Goal: Information Seeking & Learning: Learn about a topic

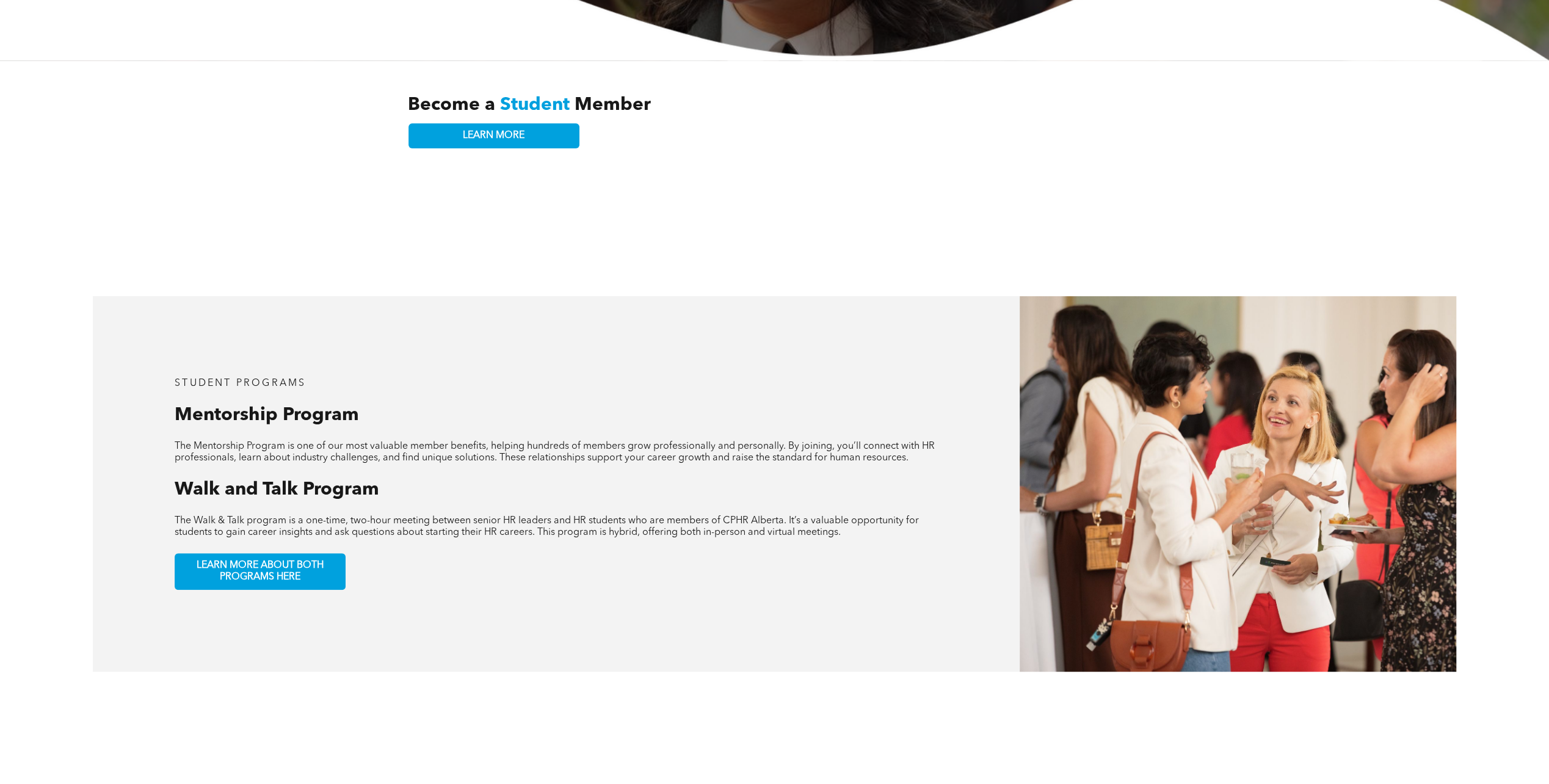
scroll to position [488, 0]
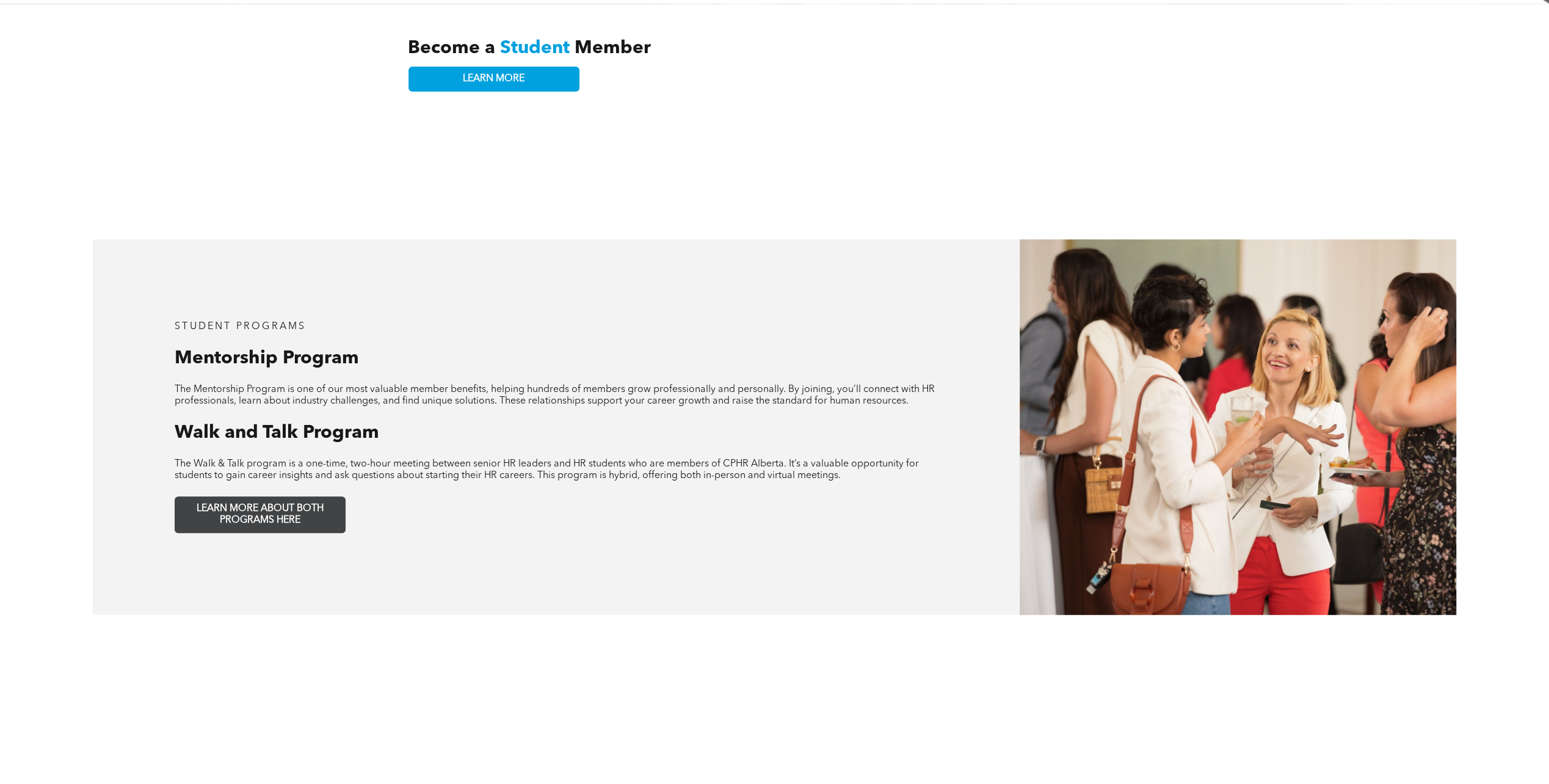
click at [224, 503] on span "LEARN MORE ABOUT BOTH PROGRAMS HERE" at bounding box center [260, 515] width 161 height 23
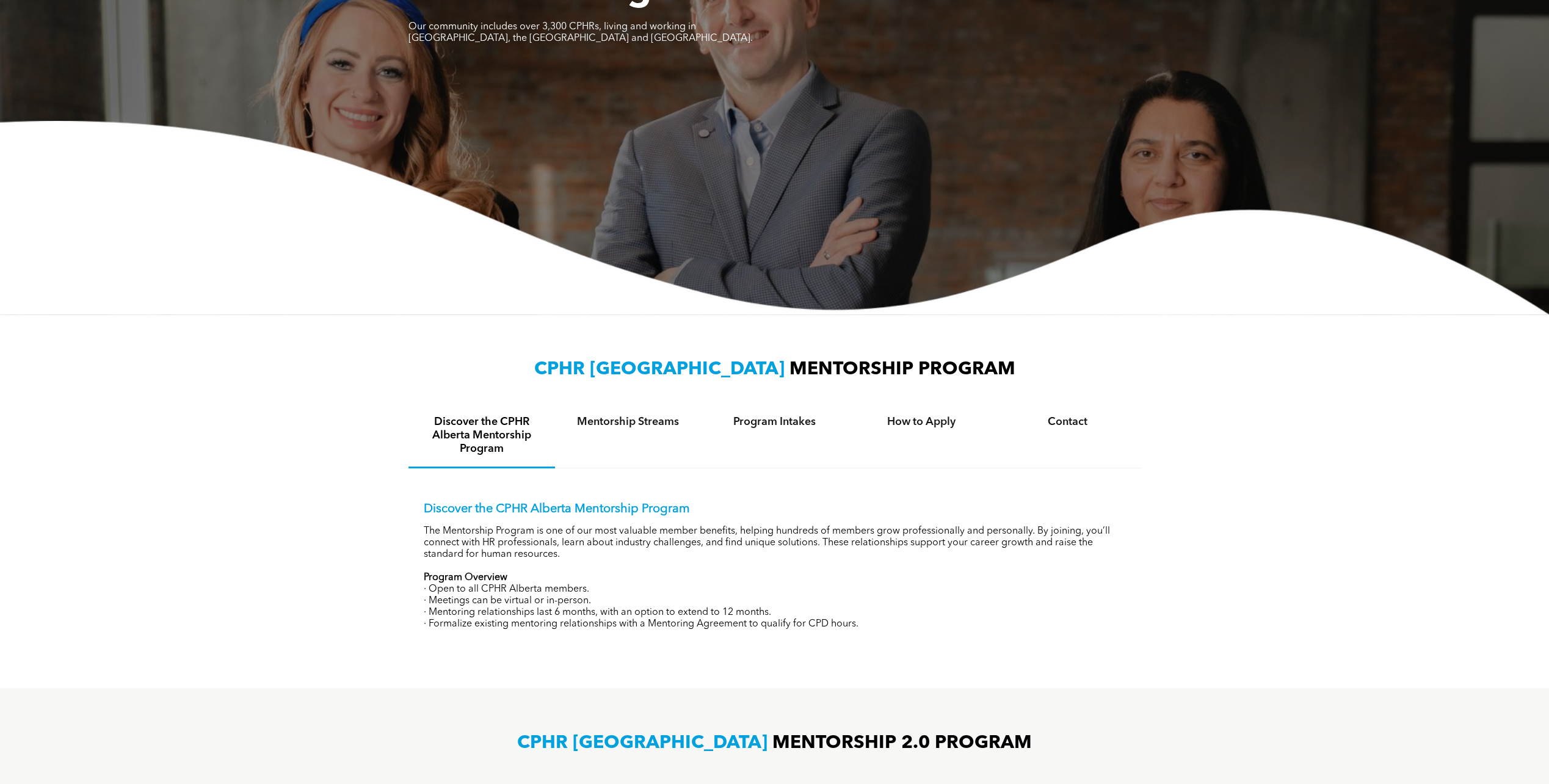
scroll to position [183, 0]
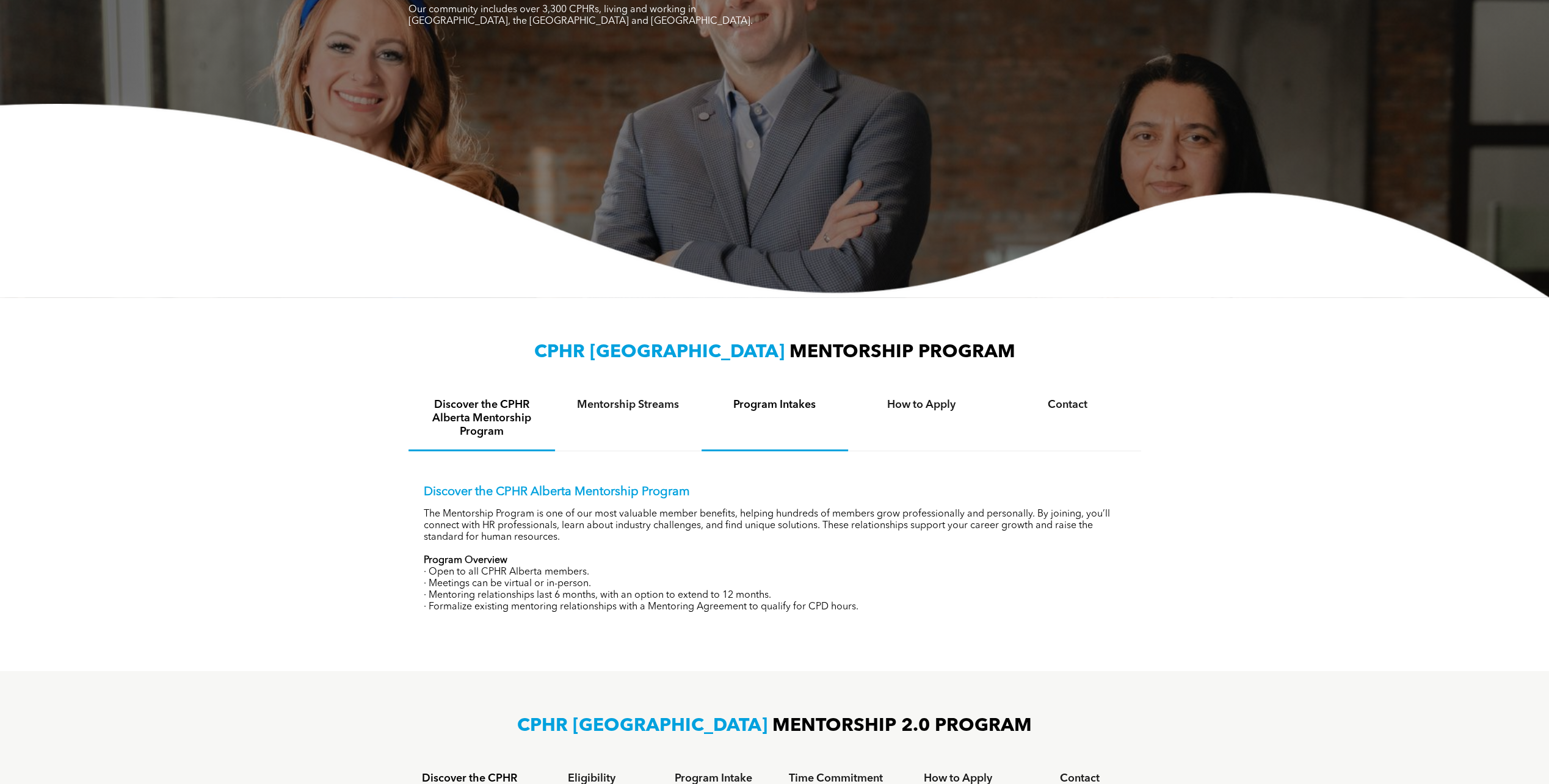
click at [758, 407] on h4 "Program Intakes" at bounding box center [774, 405] width 124 height 14
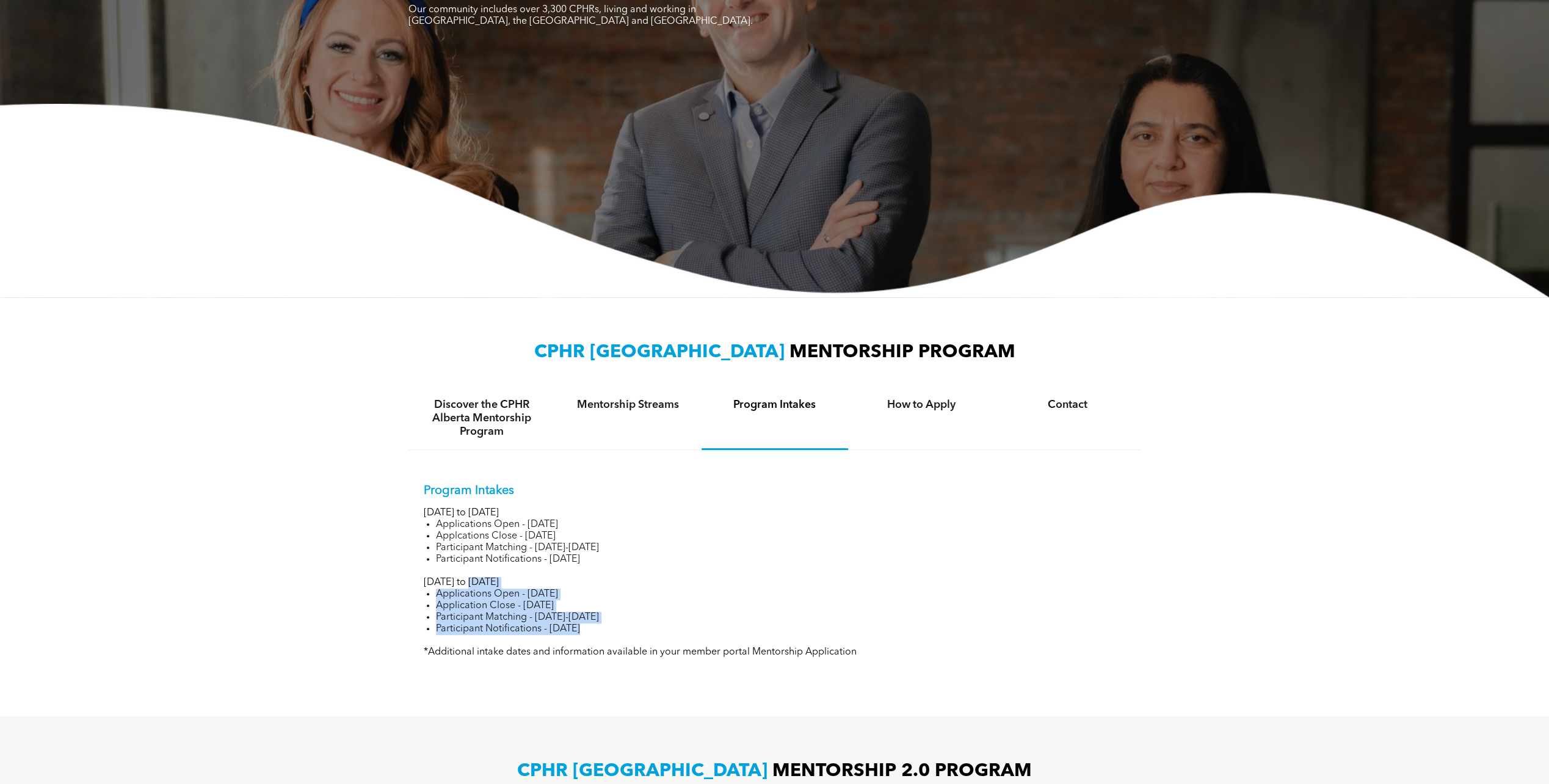
drag, startPoint x: 465, startPoint y: 588, endPoint x: 542, endPoint y: 643, distance: 94.6
click at [542, 643] on div "Program Intakes January to June 2025 Applications Open - November 14, 2024 Appl…" at bounding box center [774, 570] width 702 height 175
click at [518, 622] on li "Participant Matching - June 16-25, 2025" at bounding box center [781, 617] width 690 height 12
drag, startPoint x: 506, startPoint y: 611, endPoint x: 502, endPoint y: 622, distance: 11.7
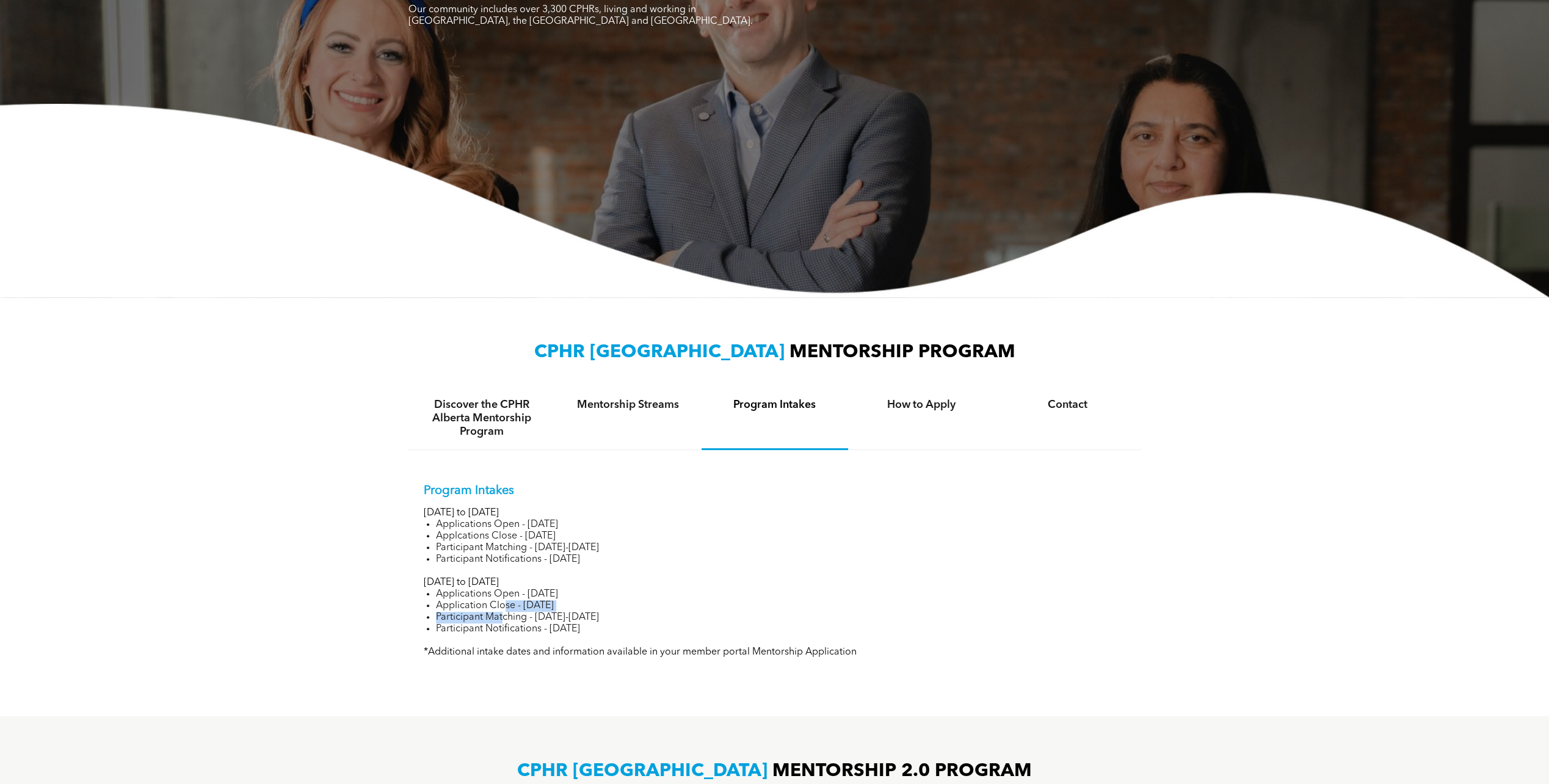
click at [502, 622] on ul "Applications Open - April 28, 2025 Application Close - June 16, 2025 Participan…" at bounding box center [774, 611] width 702 height 46
click at [502, 622] on li "Participant Matching - June 16-25, 2025" at bounding box center [781, 617] width 690 height 12
click at [525, 605] on li "Application Close - June 16, 2025" at bounding box center [781, 606] width 690 height 12
drag, startPoint x: 548, startPoint y: 614, endPoint x: 571, endPoint y: 615, distance: 23.0
click at [571, 615] on ul "Applications Open - April 28, 2025 Application Close - June 16, 2025 Participan…" at bounding box center [774, 611] width 702 height 46
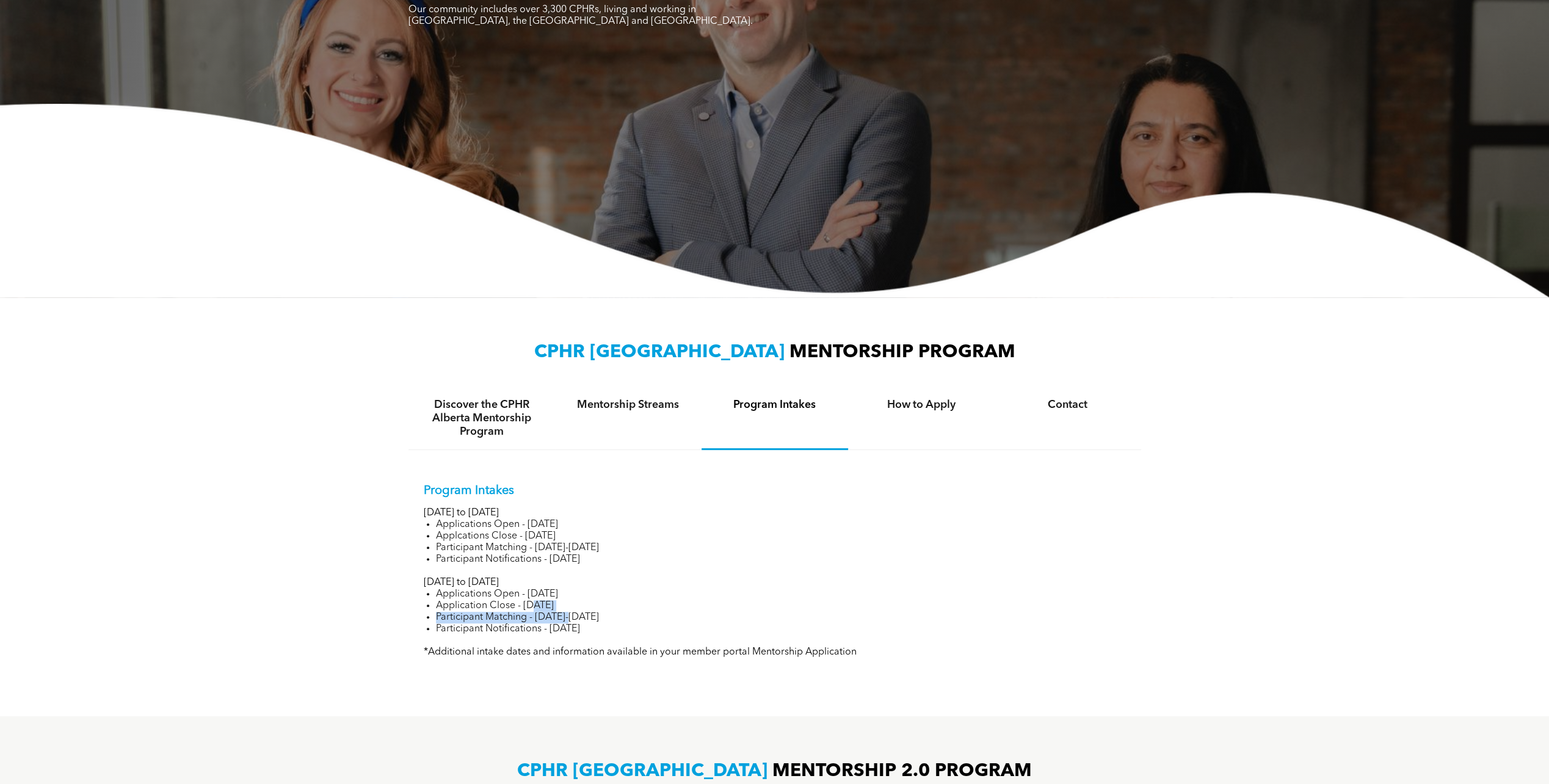
click at [571, 615] on li "Participant Matching - June 16-25, 2025" at bounding box center [781, 617] width 690 height 12
drag, startPoint x: 569, startPoint y: 644, endPoint x: 544, endPoint y: 624, distance: 32.0
click at [544, 624] on div "Program Intakes January to June 2025 Applications Open - November 14, 2024 Appl…" at bounding box center [774, 570] width 702 height 175
click at [544, 624] on li "Participant Matching - June 16-25, 2025" at bounding box center [781, 617] width 690 height 12
click at [517, 629] on li "Participant Notifications - June 25, 2025" at bounding box center [781, 629] width 690 height 12
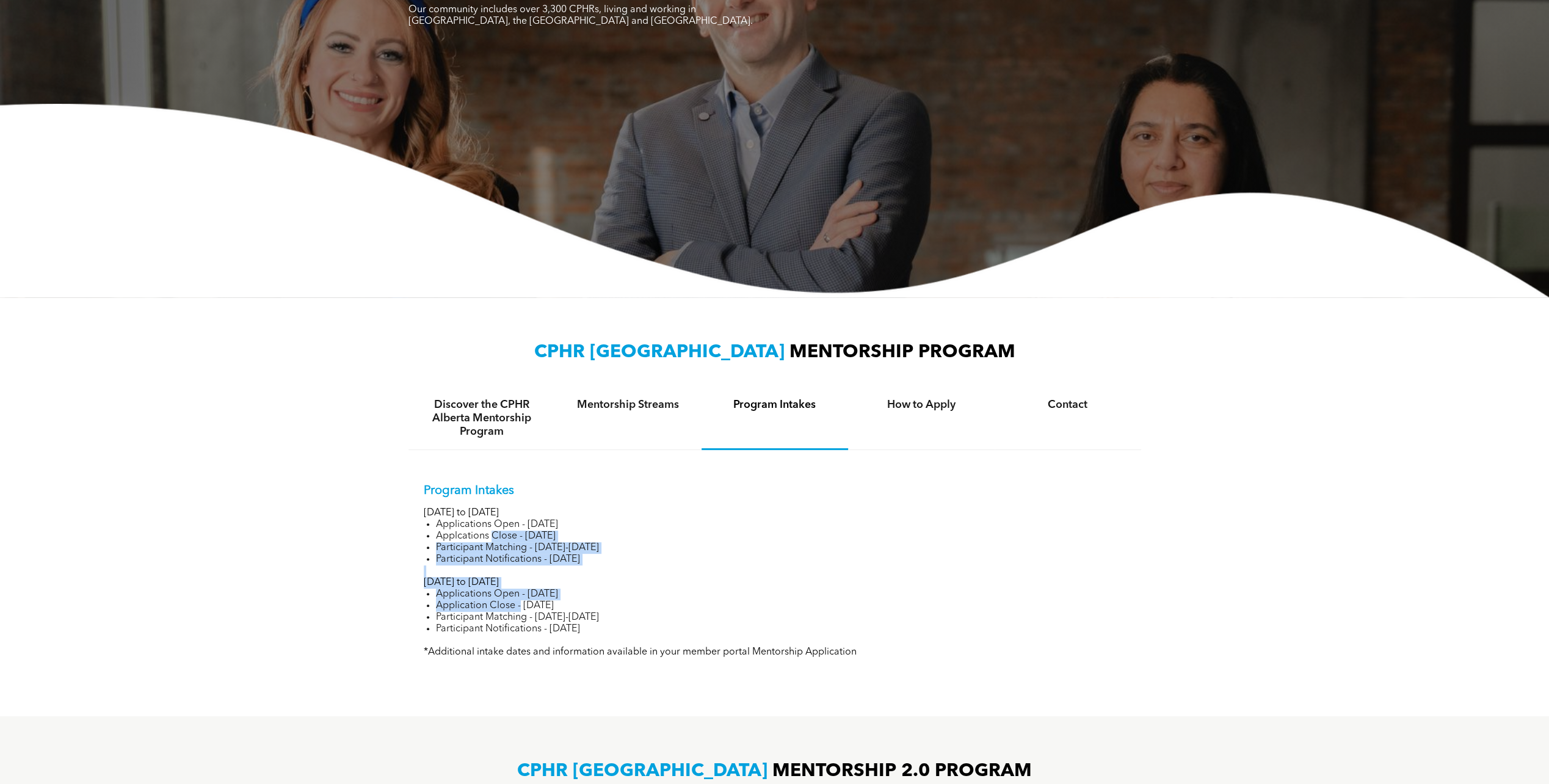
drag, startPoint x: 493, startPoint y: 533, endPoint x: 519, endPoint y: 607, distance: 78.4
click at [519, 607] on div "Program Intakes January to June 2025 Applications Open - November 14, 2024 Appl…" at bounding box center [774, 570] width 702 height 175
click at [519, 607] on li "Application Close - June 16, 2025" at bounding box center [781, 606] width 690 height 12
click at [507, 519] on li "Applications Open - November 14, 2024" at bounding box center [781, 524] width 690 height 12
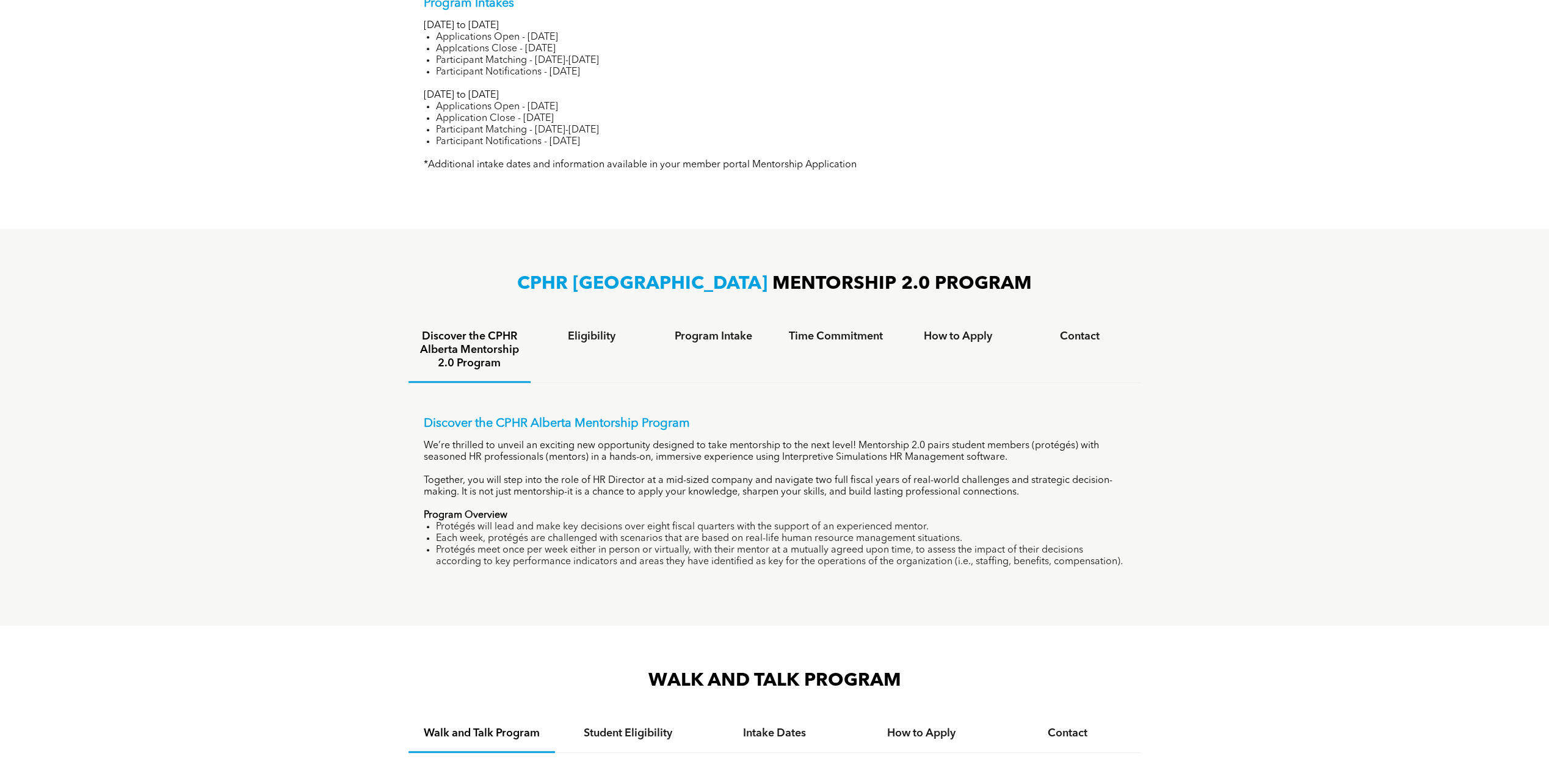
scroll to position [671, 0]
click at [728, 341] on h4 "Program Intake" at bounding box center [713, 334] width 100 height 14
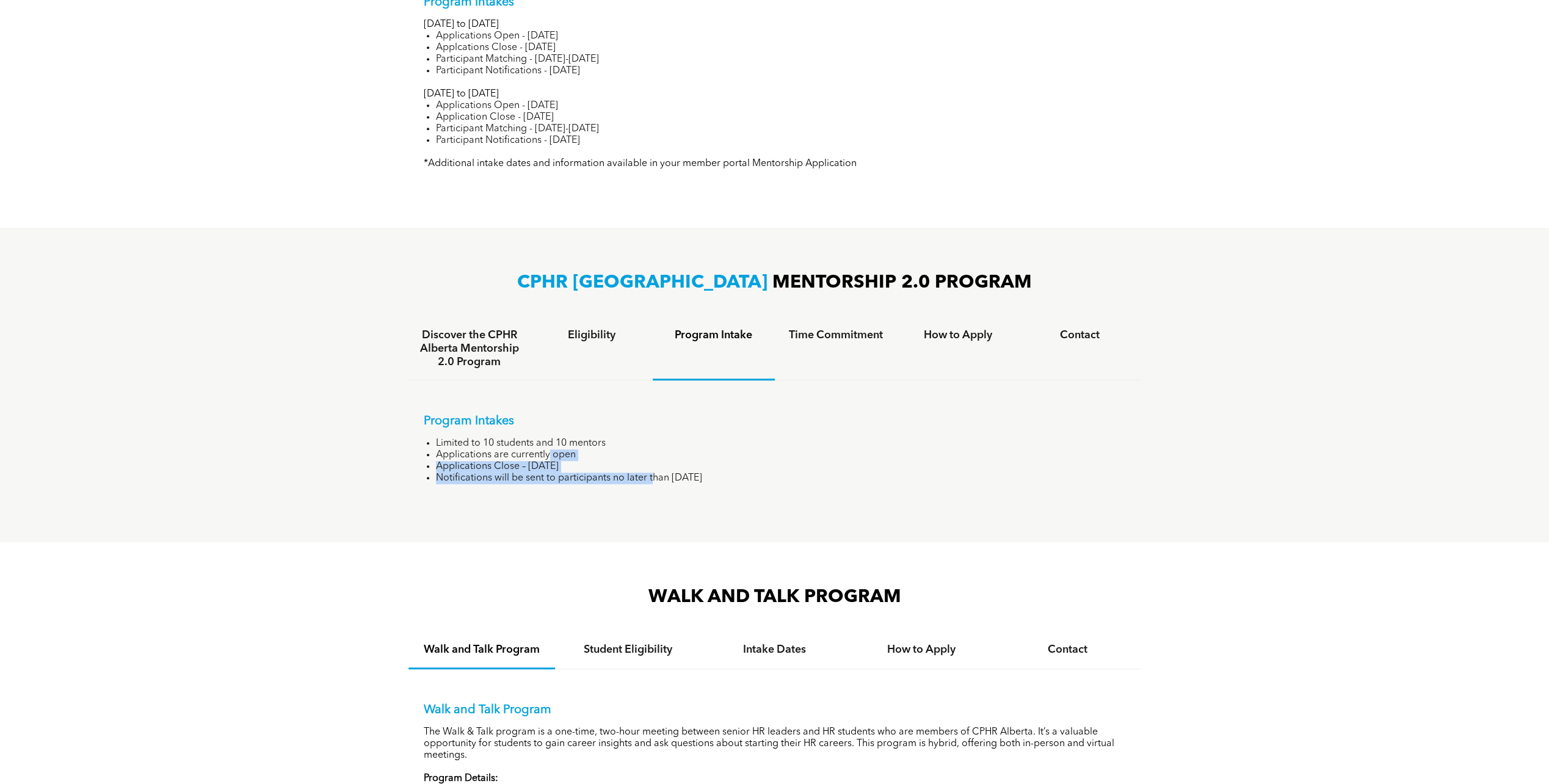
drag, startPoint x: 648, startPoint y: 484, endPoint x: 547, endPoint y: 458, distance: 104.3
click at [547, 458] on ul "Limited to 10 students and 10 mentors Applications are currently open Applicati…" at bounding box center [774, 460] width 702 height 46
click at [547, 460] on li "Applications are currently open" at bounding box center [781, 455] width 690 height 12
drag, startPoint x: 552, startPoint y: 464, endPoint x: 599, endPoint y: 496, distance: 56.9
click at [599, 496] on div "Program Intakes Limited to 10 students and 10 mentors Applications are currentl…" at bounding box center [774, 440] width 733 height 119
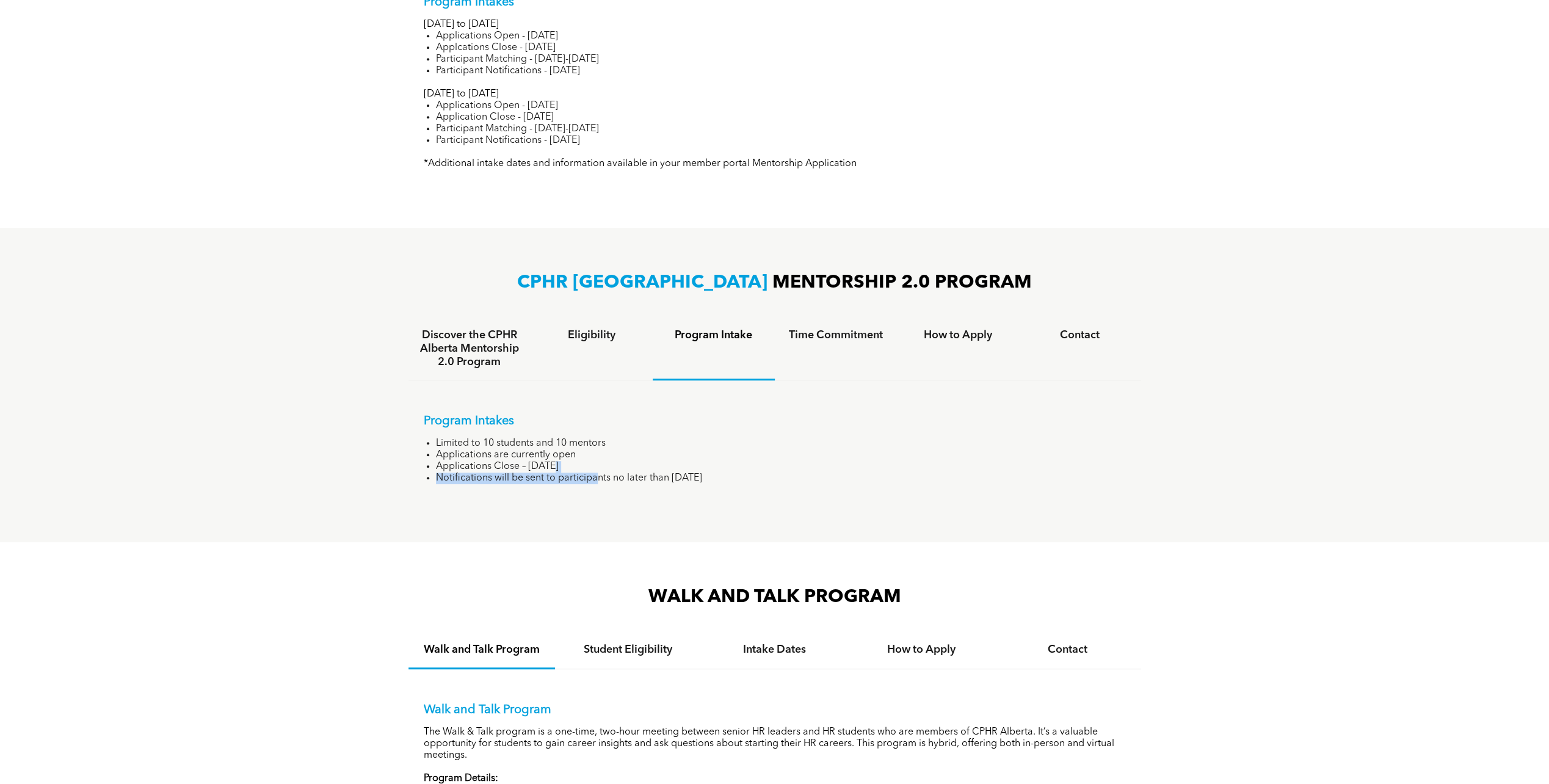
click at [599, 497] on div "Program Intakes Limited to 10 students and 10 mentors Applications are currentl…" at bounding box center [774, 440] width 733 height 119
click at [578, 472] on li "Applications Close – September 26, 2025" at bounding box center [781, 466] width 690 height 12
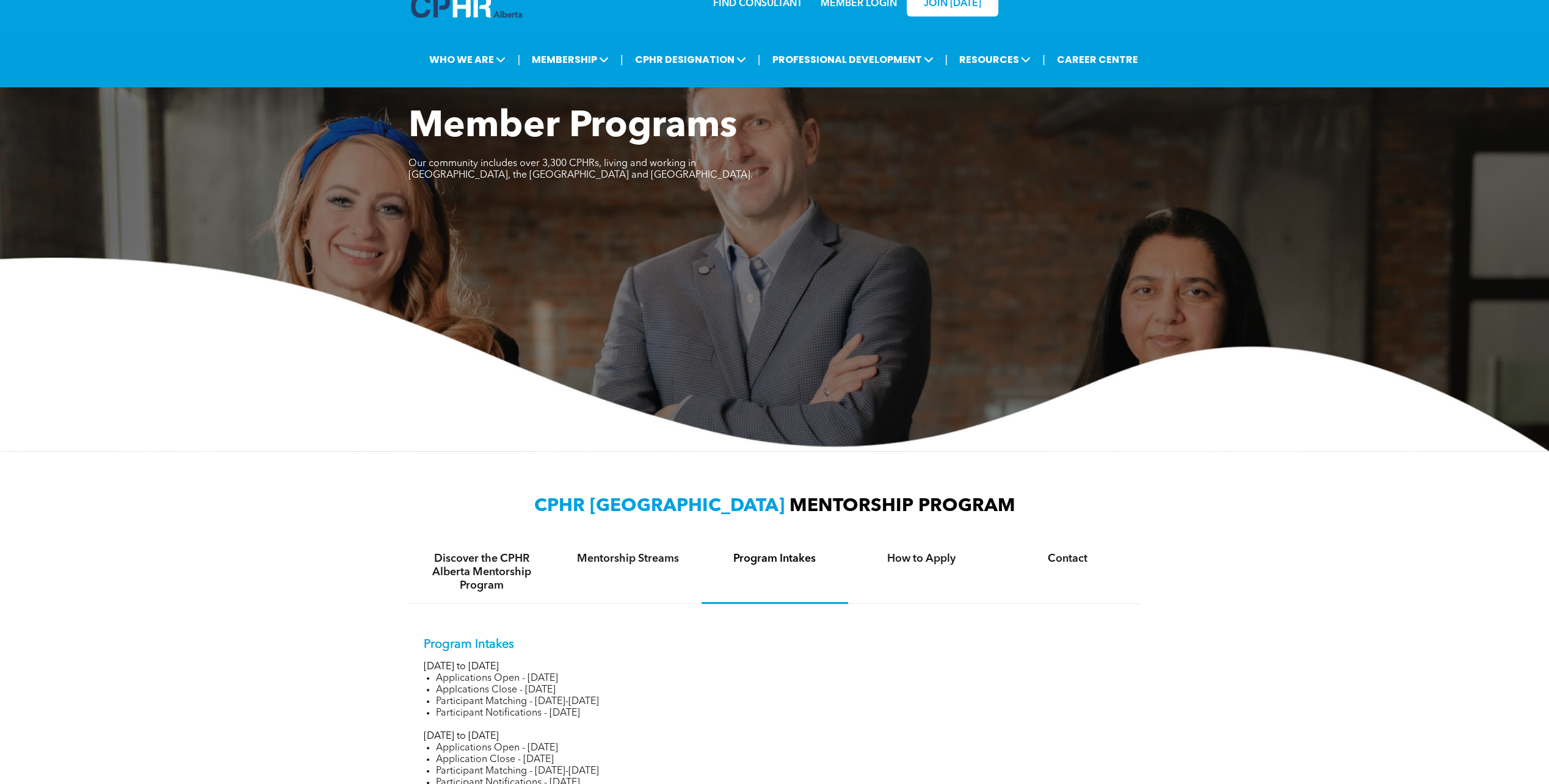
scroll to position [18, 0]
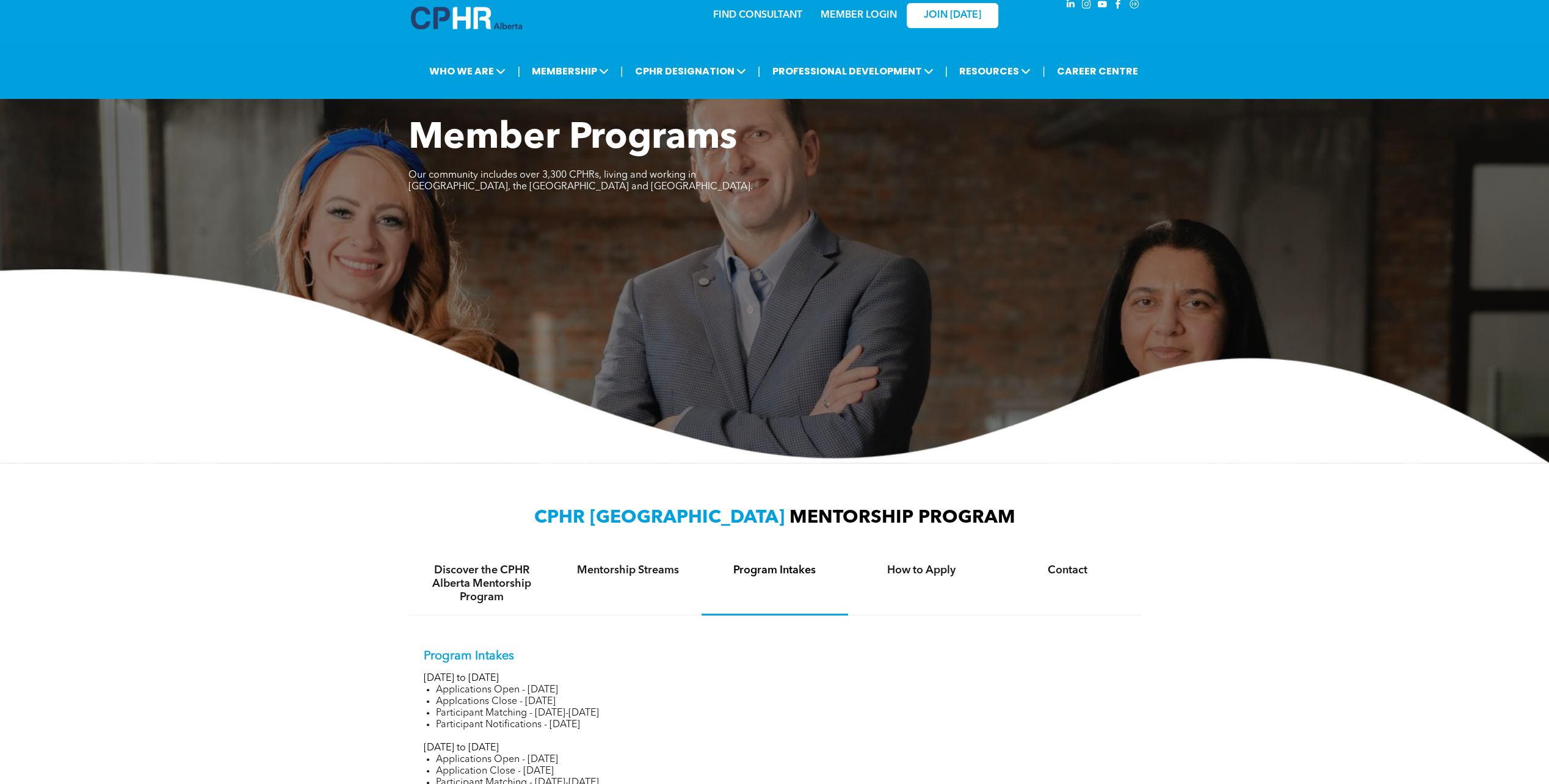
click at [664, 527] on span "CPHR ALBERTA" at bounding box center [660, 517] width 251 height 18
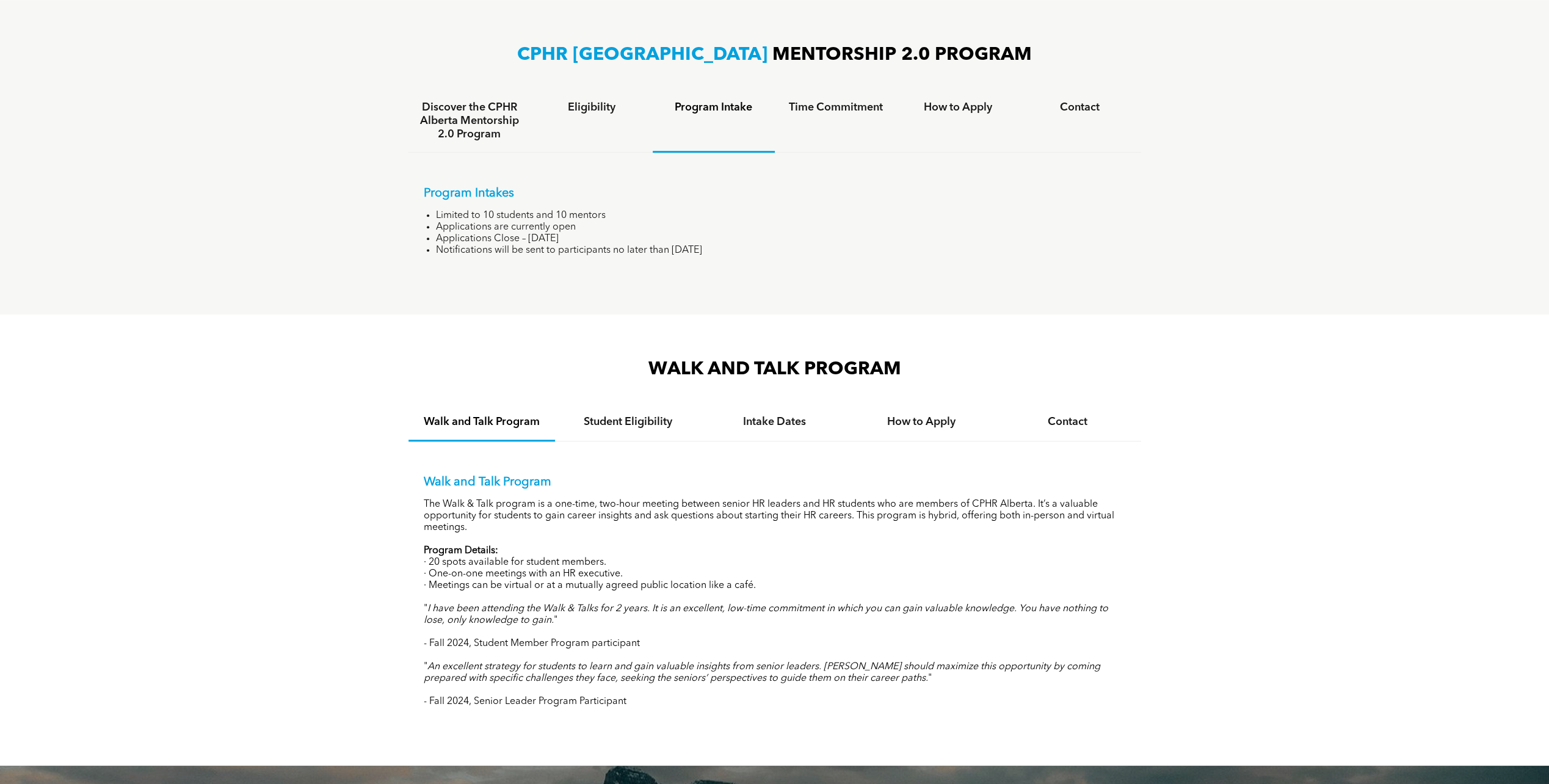
scroll to position [994, 0]
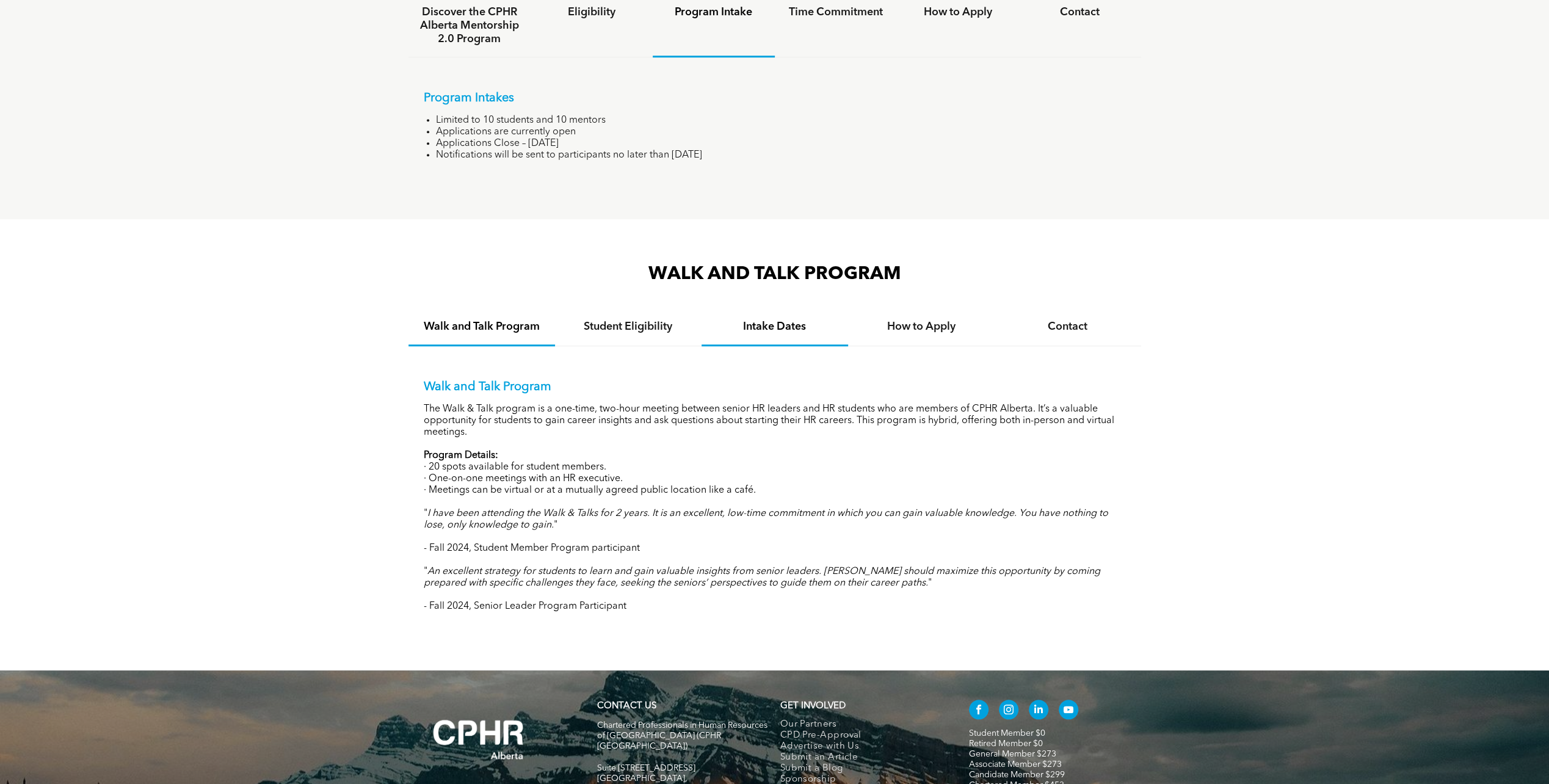
click at [779, 324] on h4 "Intake Dates" at bounding box center [774, 326] width 124 height 14
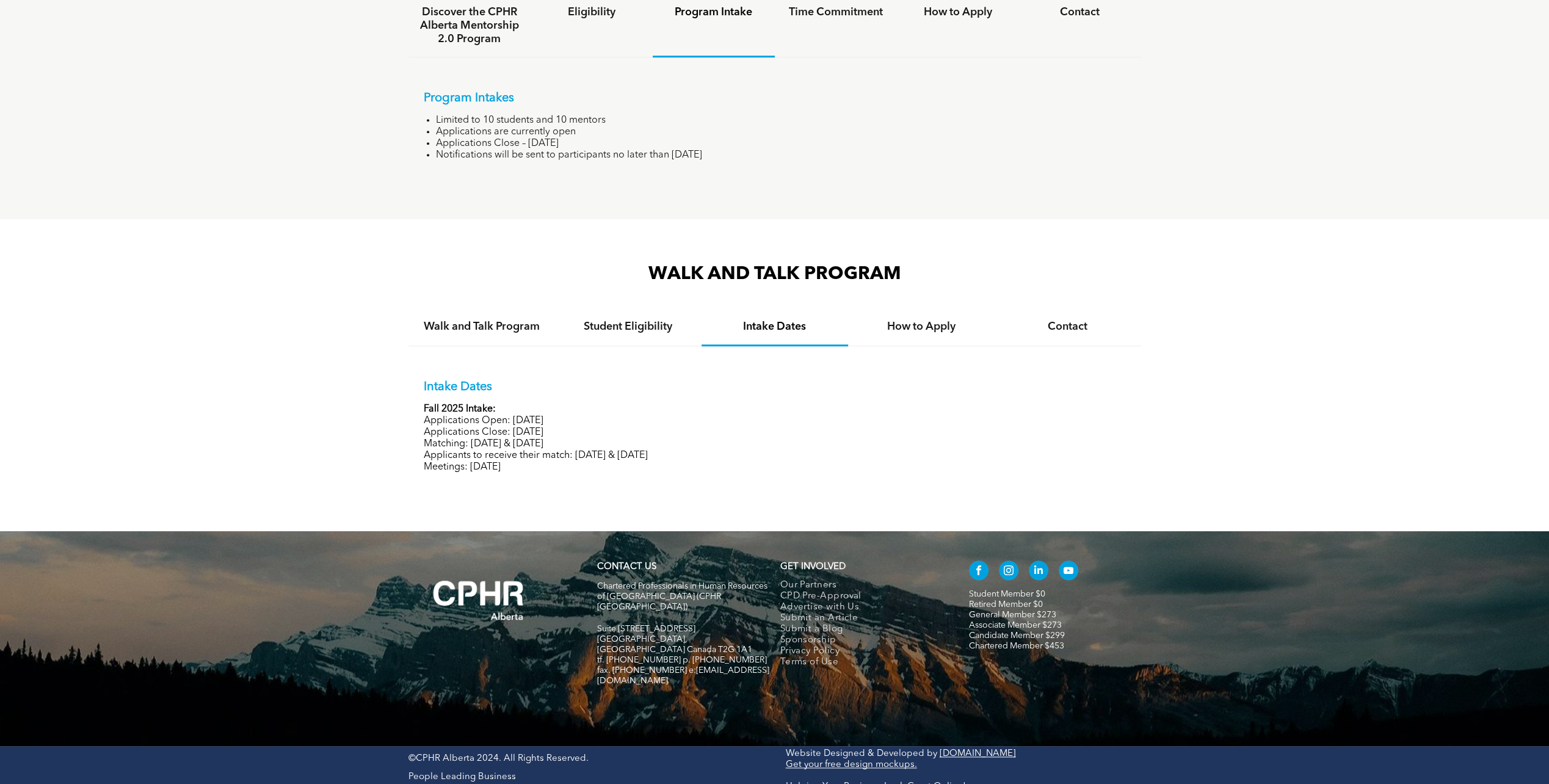
scroll to position [975, 0]
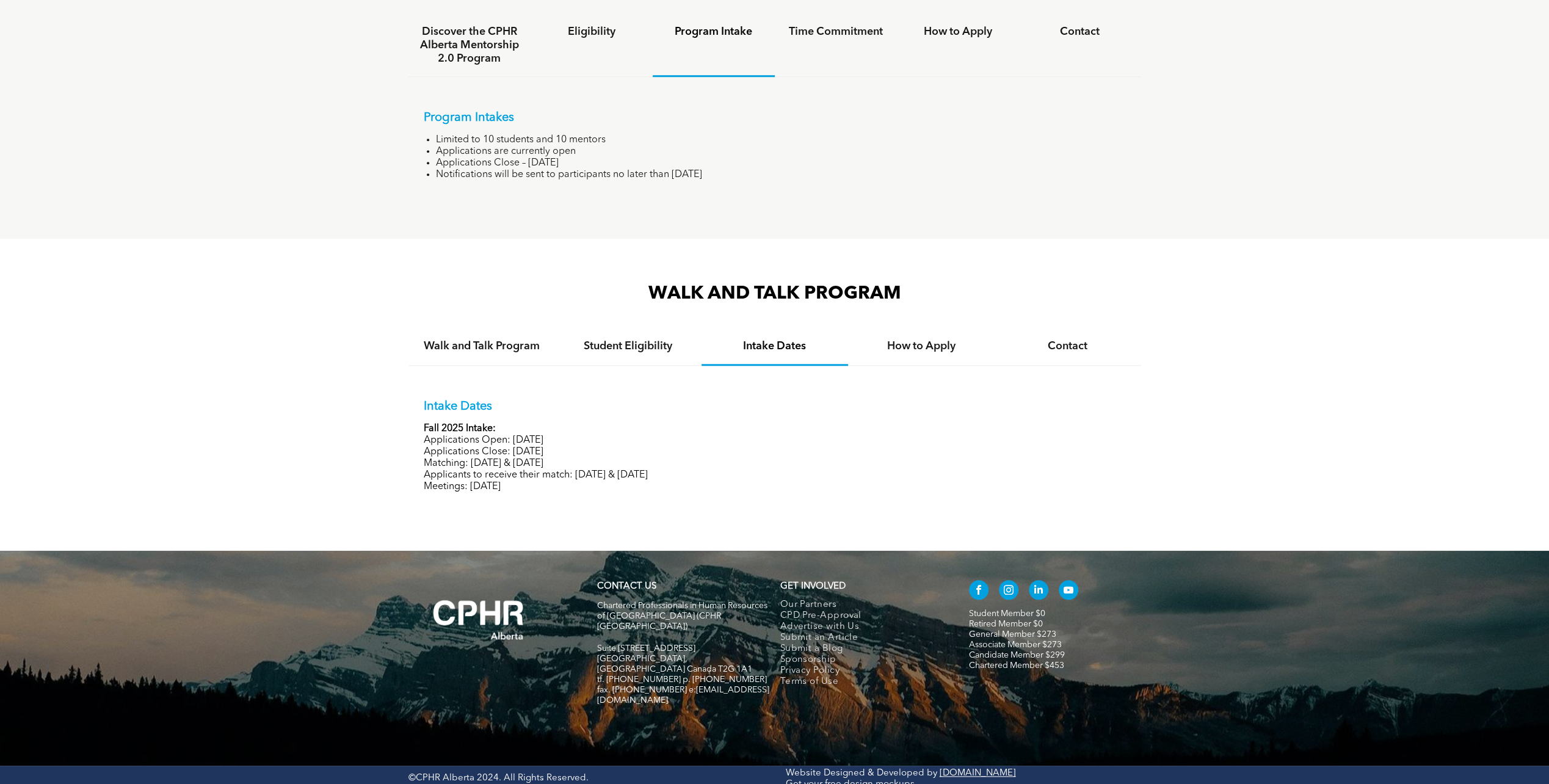
click at [591, 481] on p "Applicants to receive their match: October 23 & 24, 2025" at bounding box center [774, 475] width 702 height 12
drag, startPoint x: 551, startPoint y: 439, endPoint x: 569, endPoint y: 472, distance: 37.6
click at [569, 472] on div "Intake Dates Fall 2025 Intake: Applications Open: September 15, 2025 Applicatio…" at bounding box center [774, 446] width 702 height 94
click at [569, 472] on p "Applicants to receive their match: October 23 & 24, 2025" at bounding box center [774, 475] width 702 height 12
click at [569, 481] on p "Applicants to receive their match: October 23 & 24, 2025" at bounding box center [774, 475] width 702 height 12
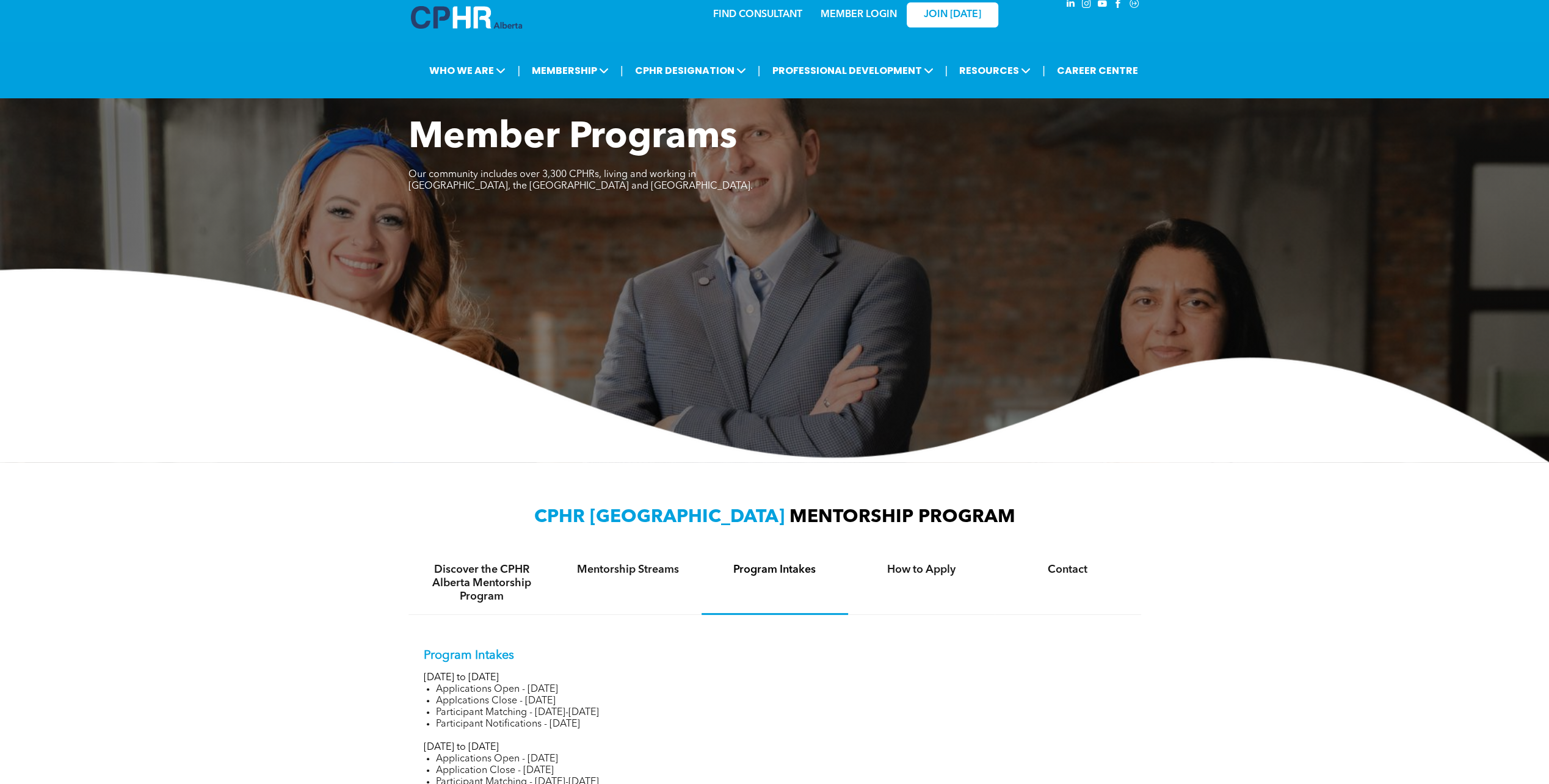
scroll to position [0, 0]
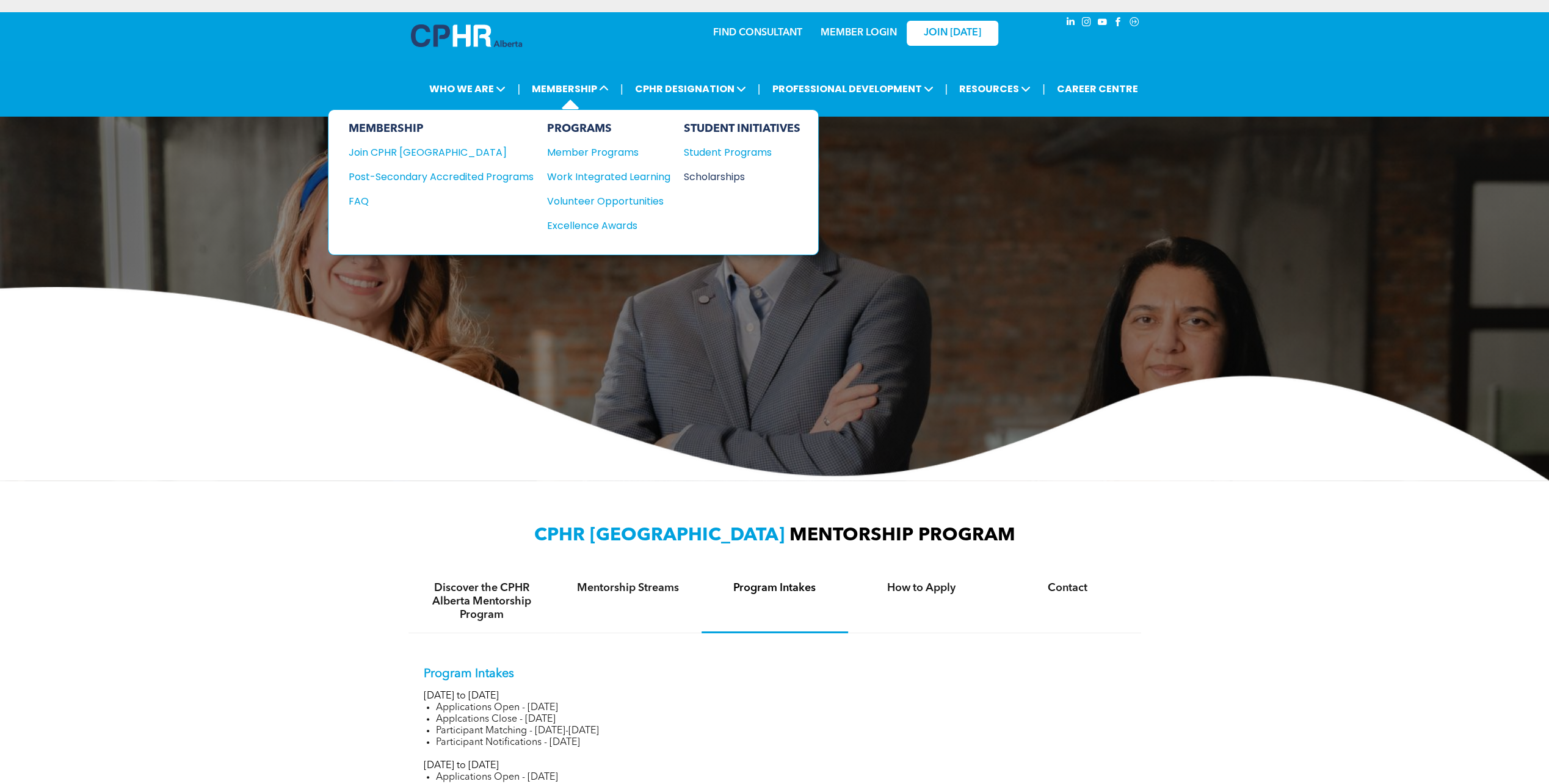
click at [712, 180] on div "Scholarships" at bounding box center [736, 177] width 105 height 15
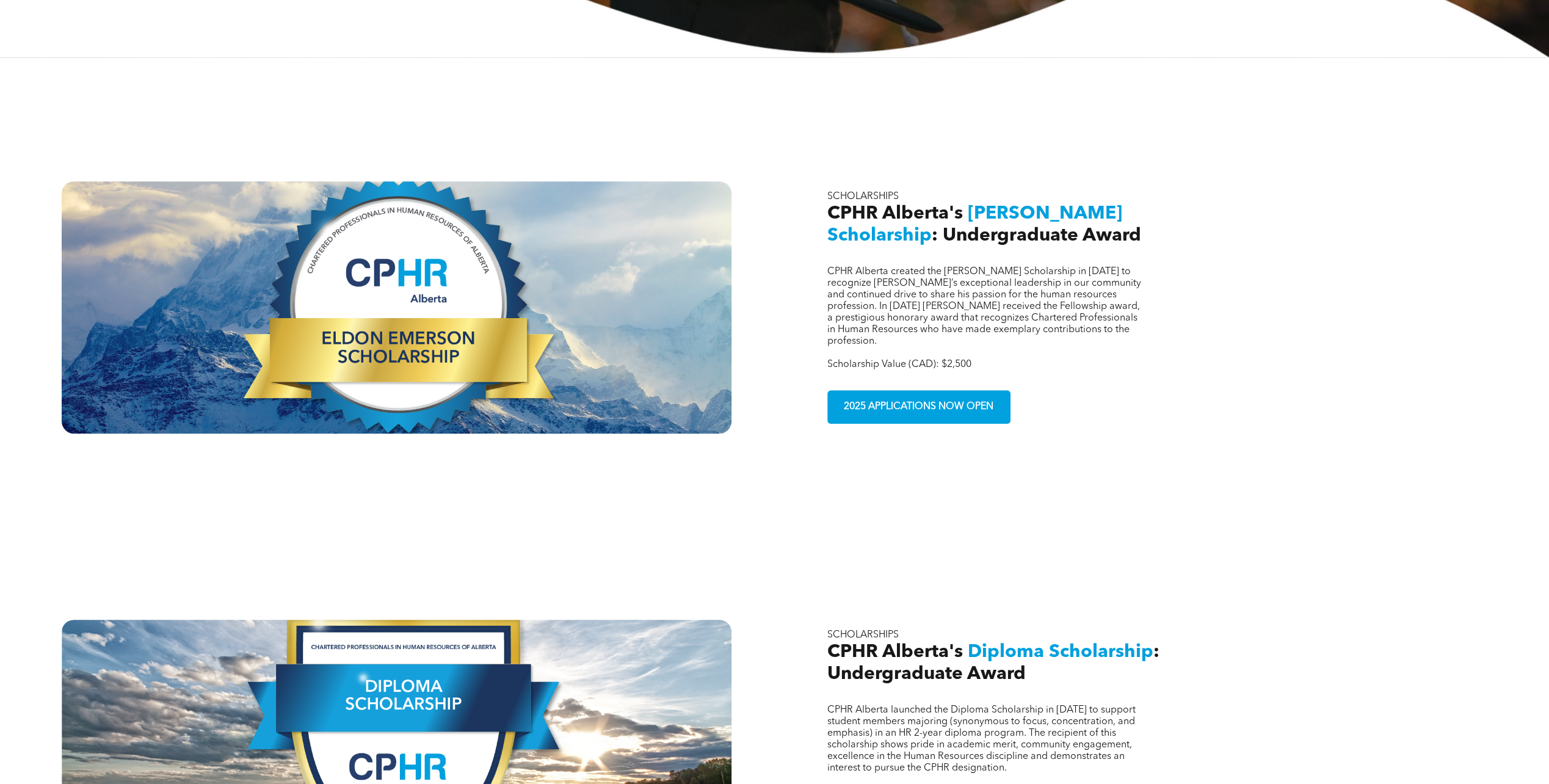
scroll to position [433, 0]
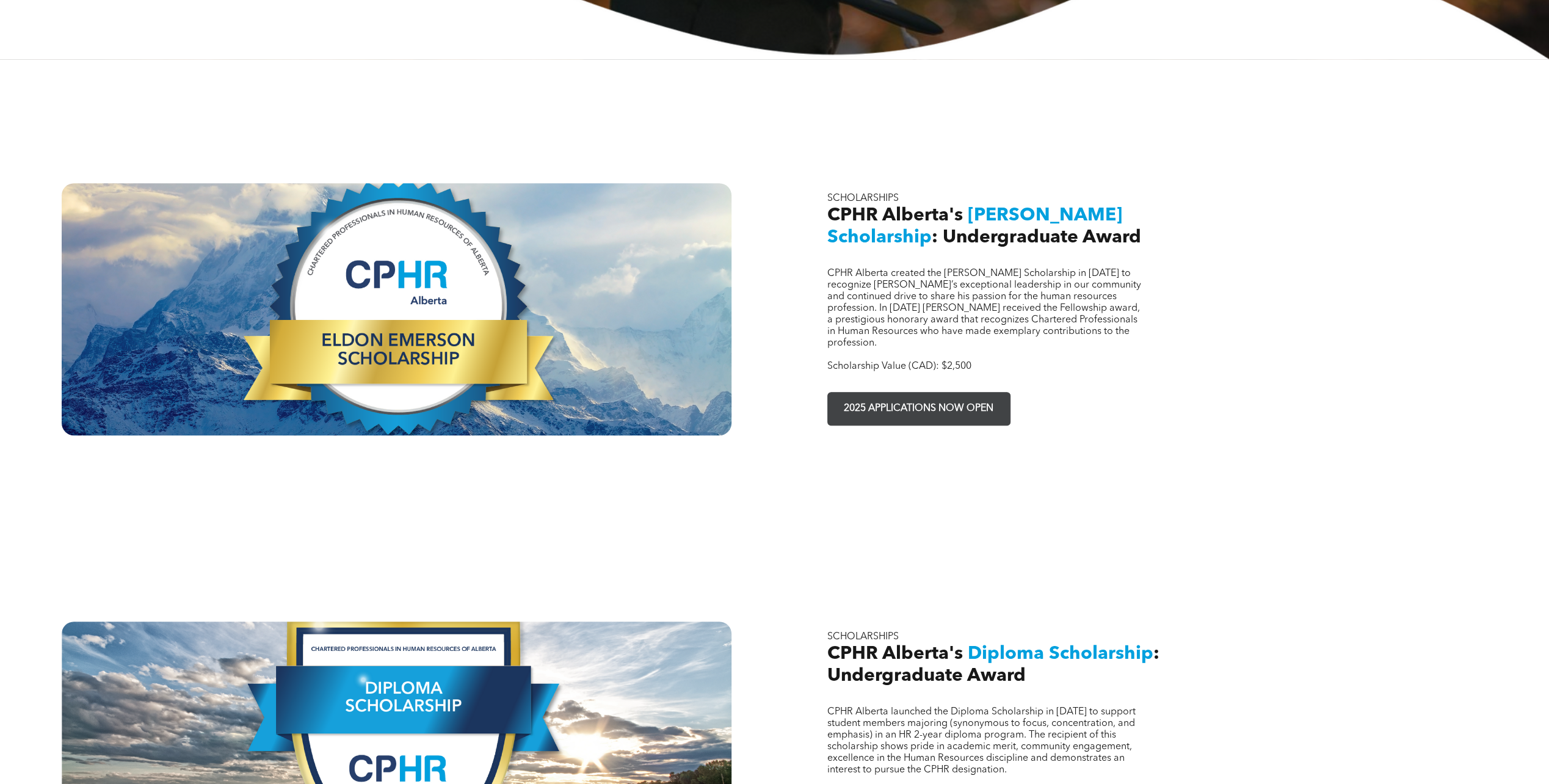
click at [923, 397] on span "2025 APPLICATIONS NOW OPEN" at bounding box center [918, 408] width 158 height 23
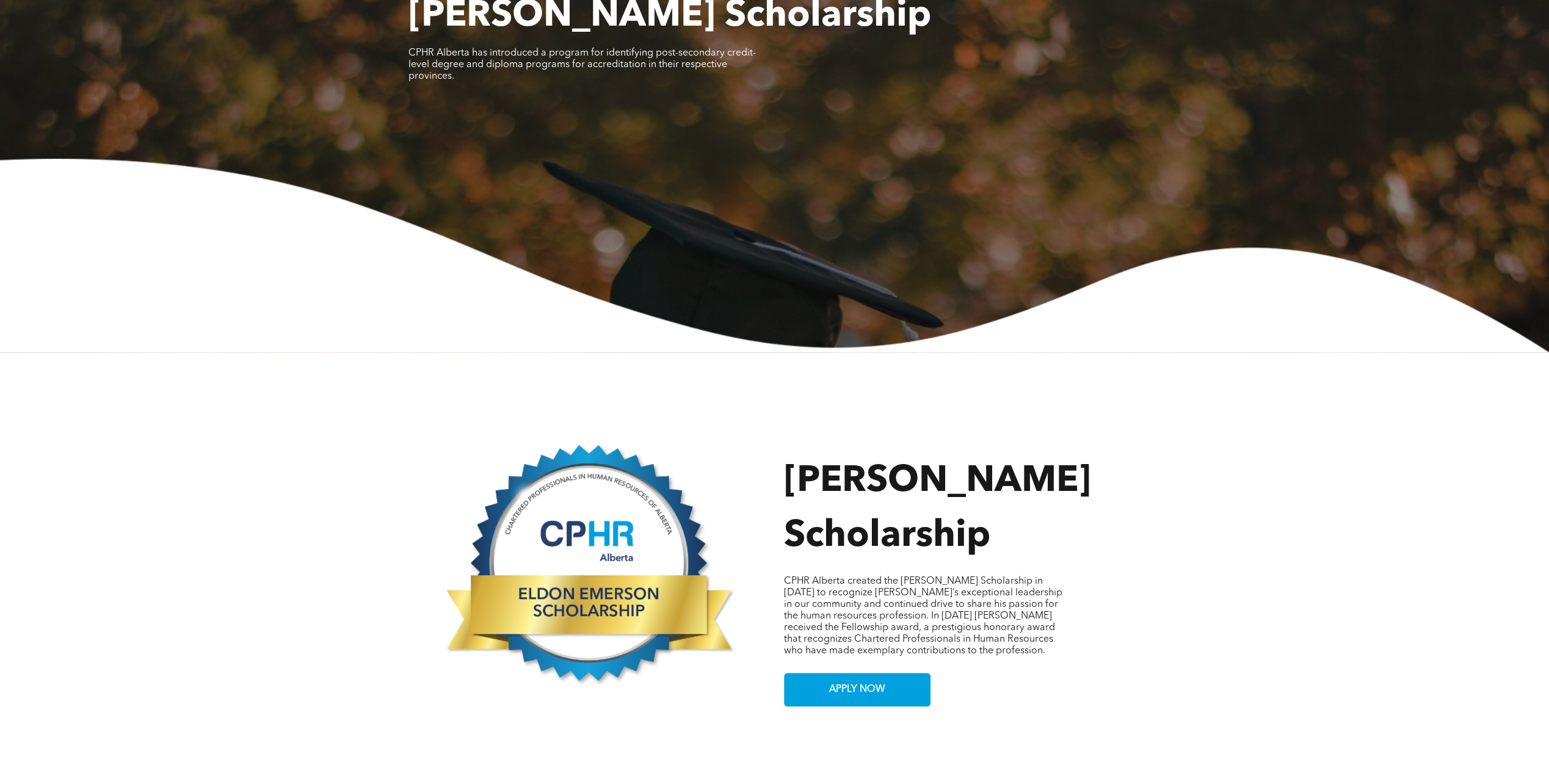
scroll to position [427, 0]
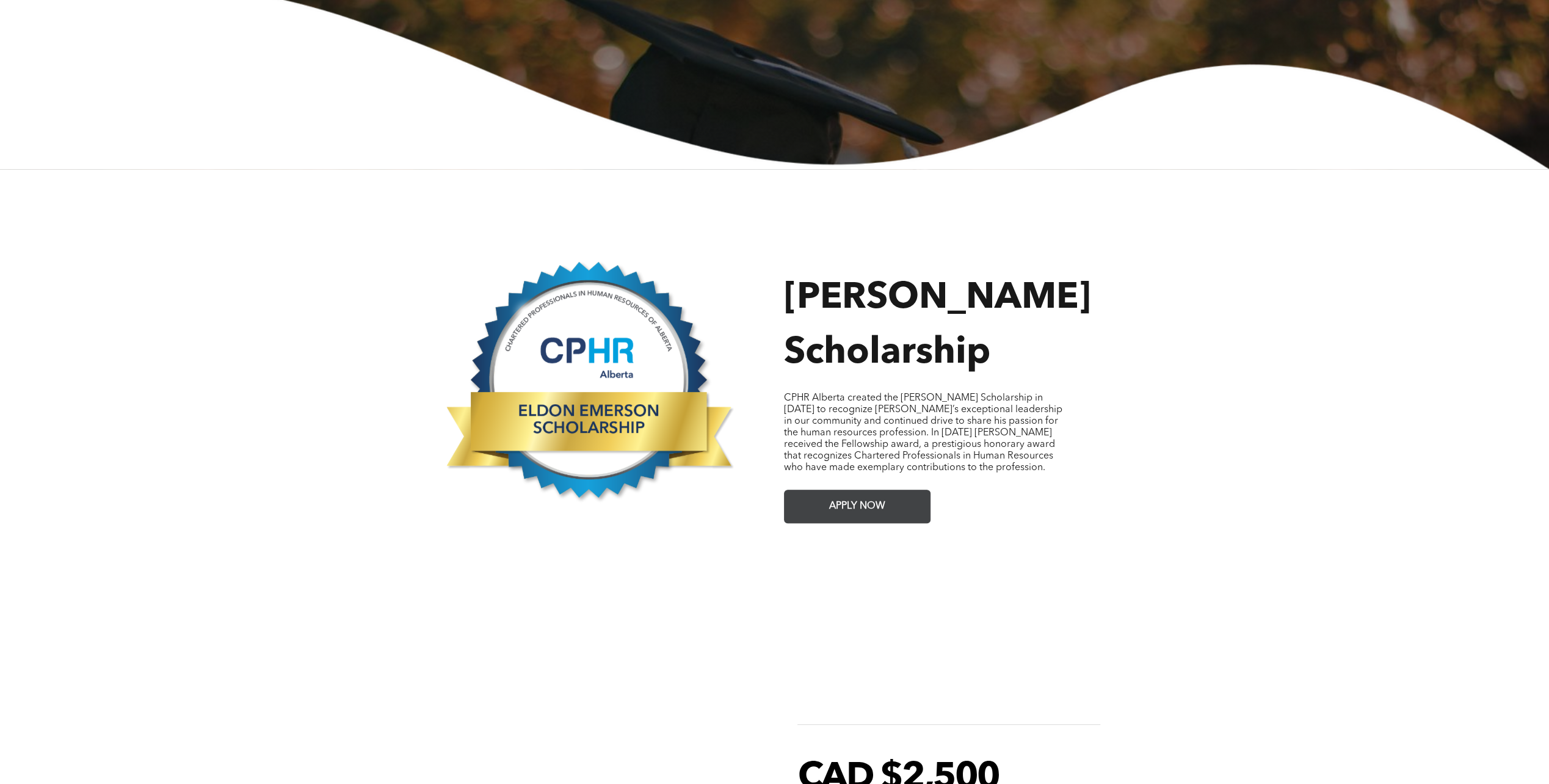
click at [860, 489] on link "APPLY NOW" at bounding box center [857, 506] width 147 height 33
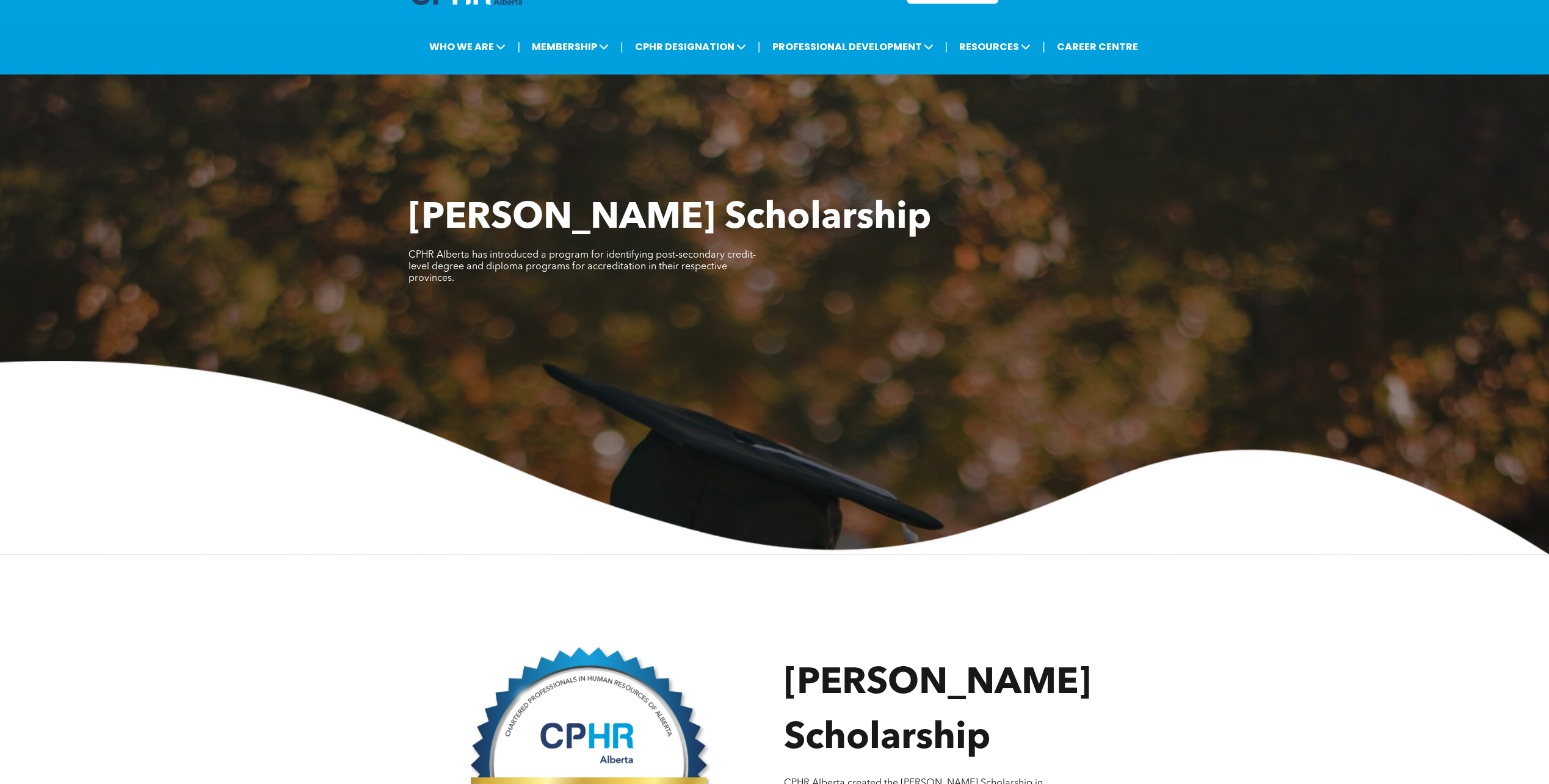
scroll to position [0, 0]
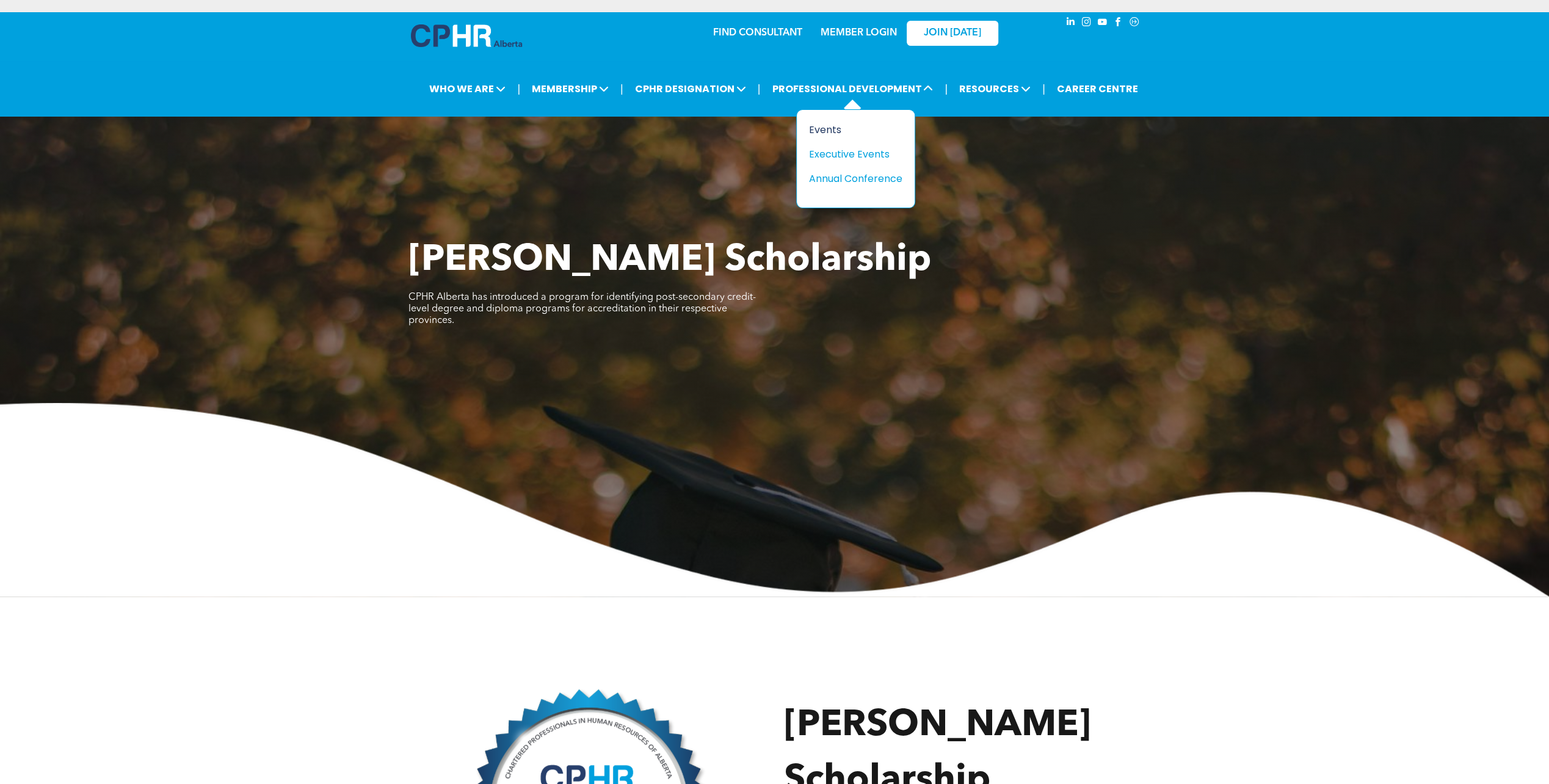
click at [844, 134] on div "Events" at bounding box center [850, 129] width 84 height 15
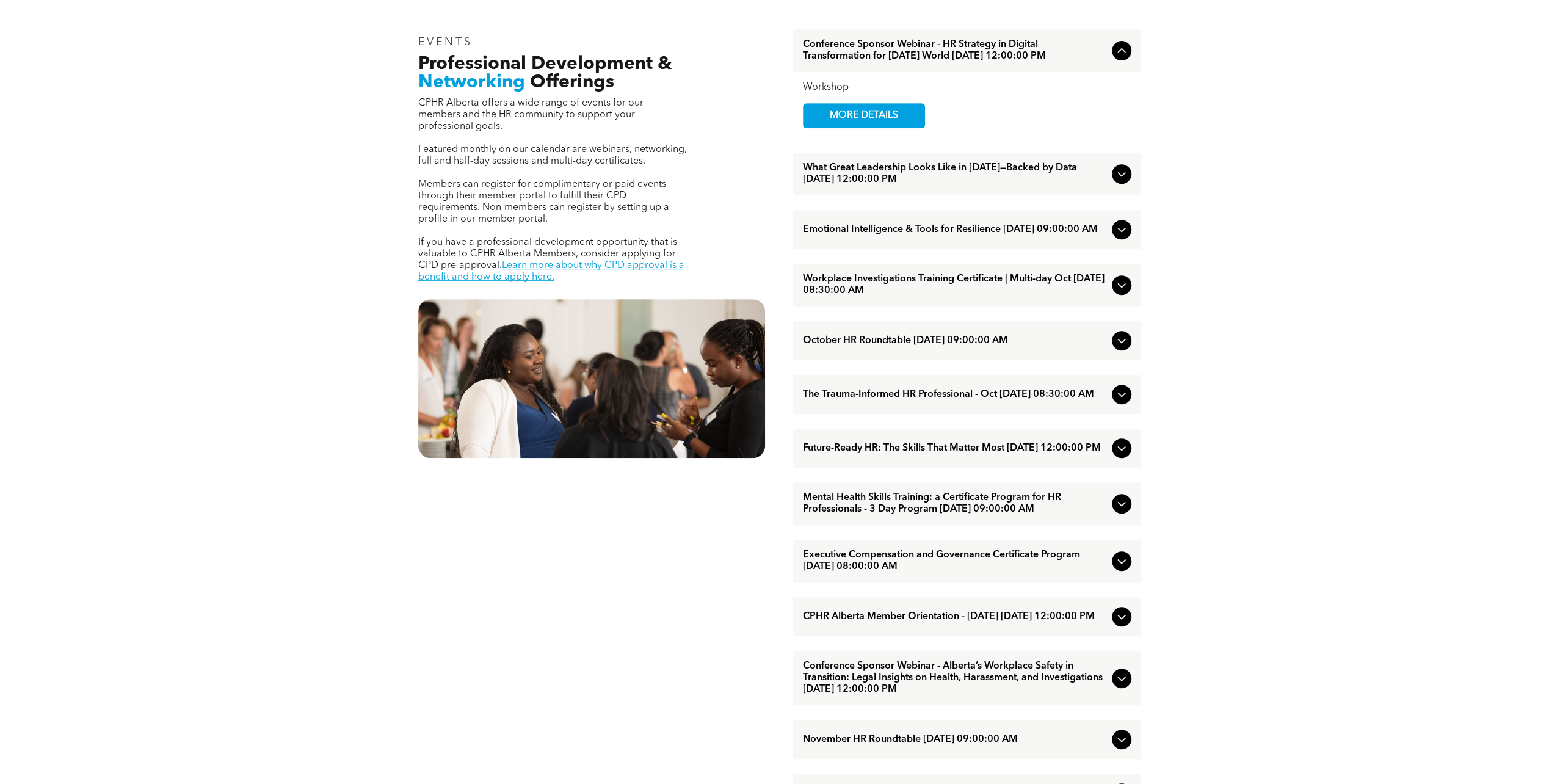
scroll to position [550, 0]
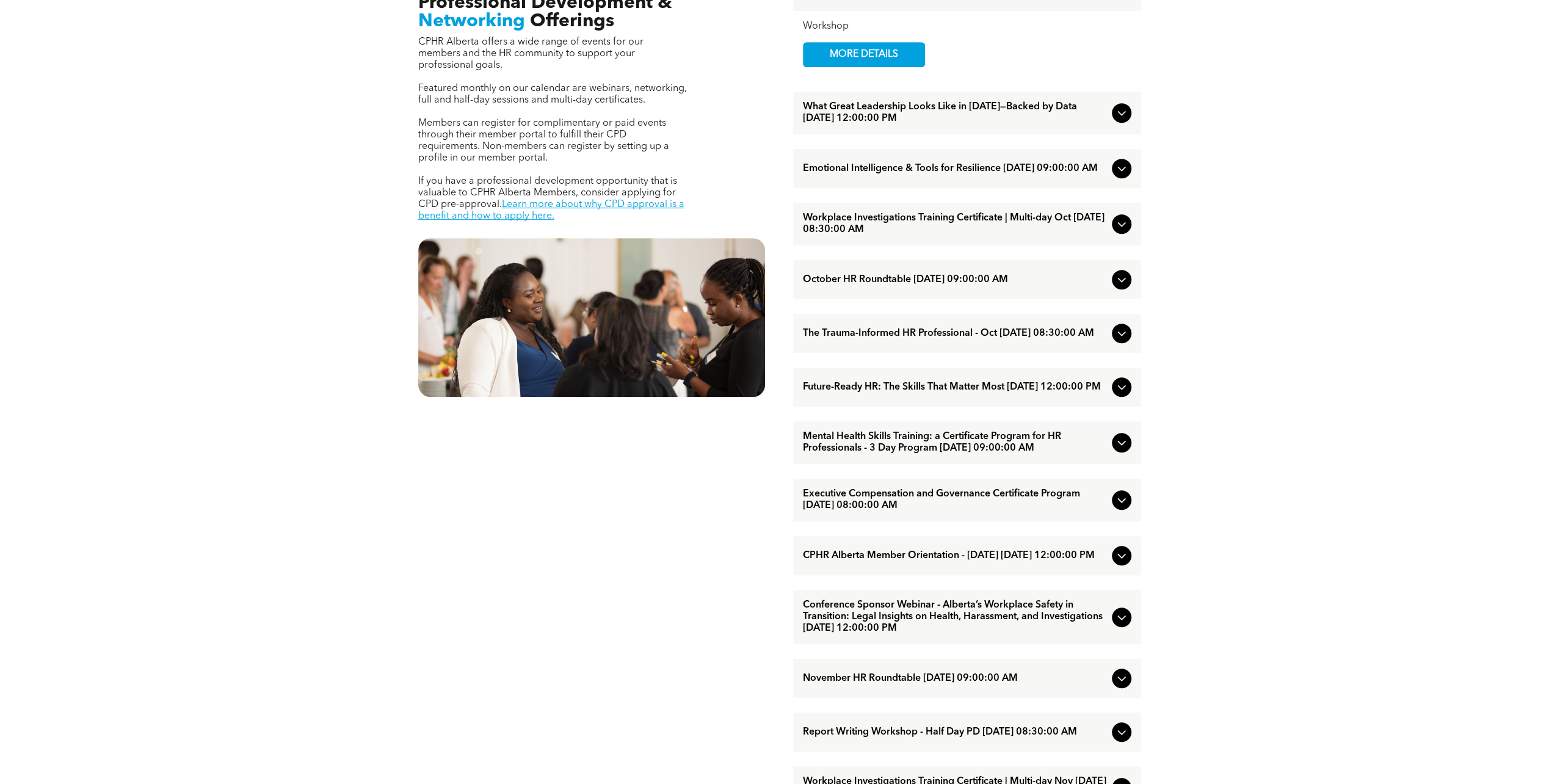
click at [1528, 686] on div "EVENTS Professional Development & Networking Offerings CPHR Alberta offers a wi…" at bounding box center [774, 499] width 1549 height 1155
click at [1214, 760] on div "EVENTS Professional Development & Networking Offerings CPHR Alberta offers a wi…" at bounding box center [774, 499] width 1549 height 1155
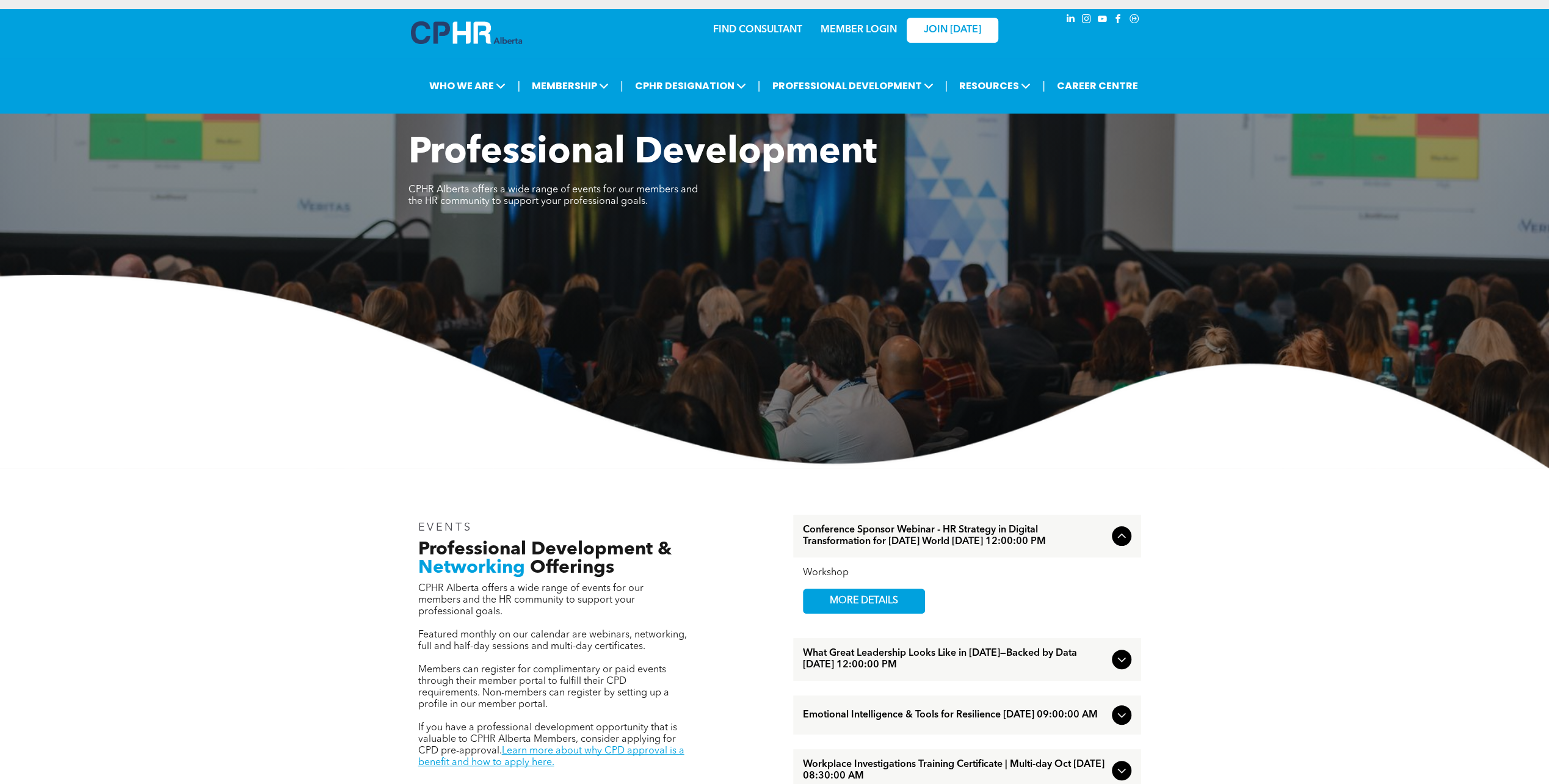
scroll to position [0, 0]
